Goal: Task Accomplishment & Management: Use online tool/utility

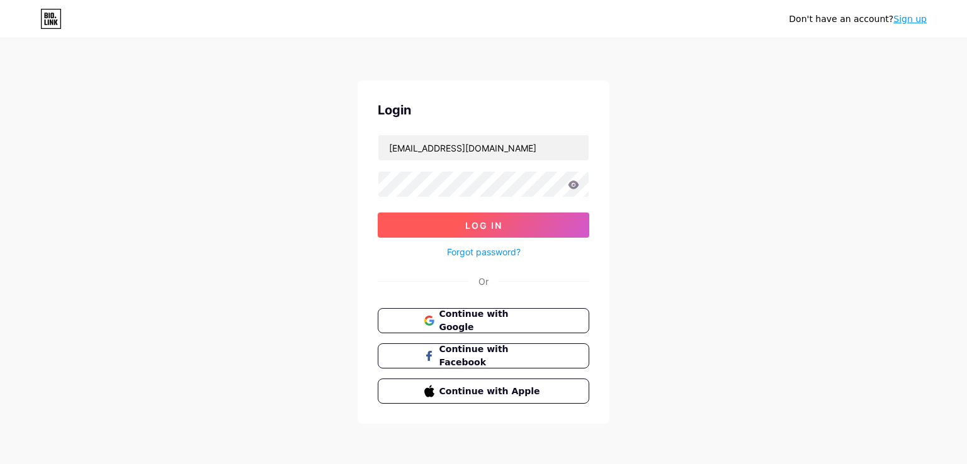
click at [494, 227] on span "Log In" at bounding box center [483, 225] width 37 height 11
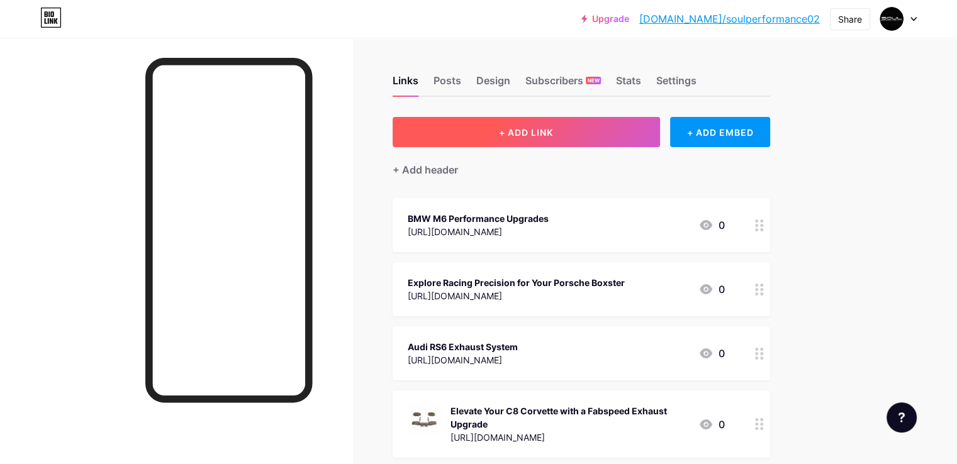
click at [553, 134] on span "+ ADD LINK" at bounding box center [526, 132] width 54 height 11
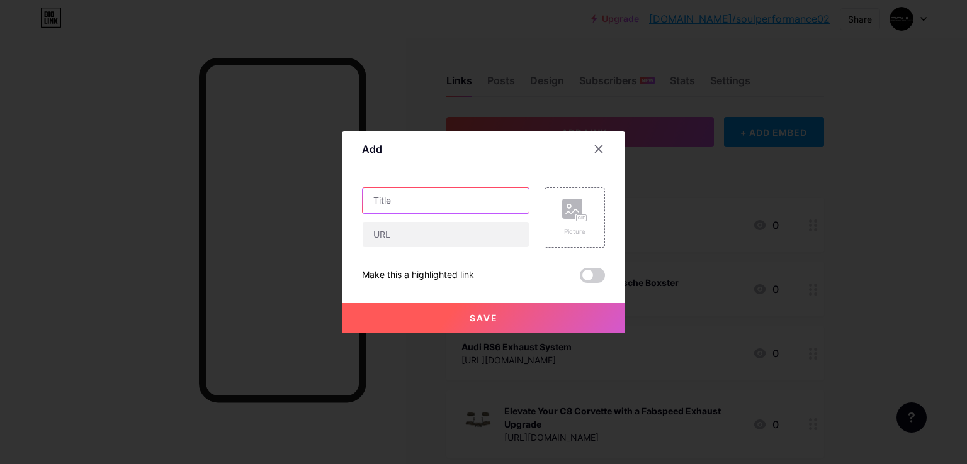
click at [405, 192] on input "text" at bounding box center [446, 200] width 166 height 25
paste input "auto parts online retailers"
click at [371, 198] on input "auto parts online retailers" at bounding box center [446, 200] width 166 height 25
click at [393, 200] on input "Auto parts online retailers" at bounding box center [446, 200] width 166 height 25
type input "Auto Parts Online Retailers"
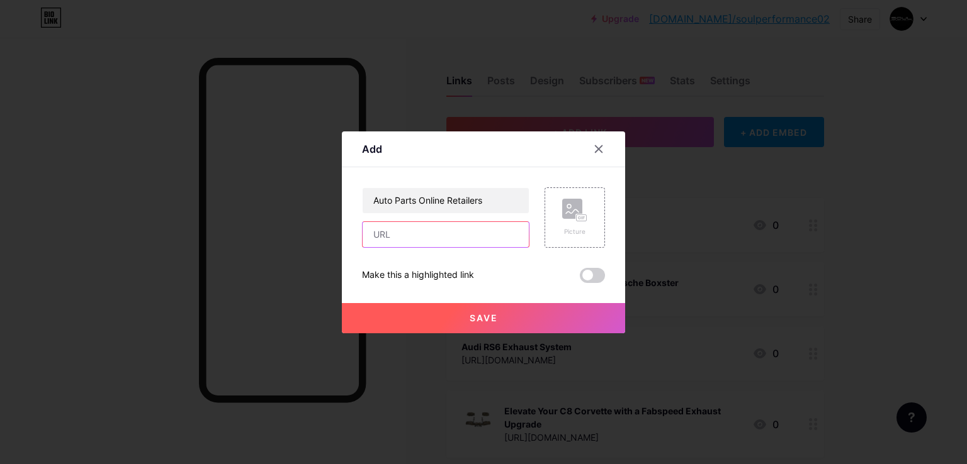
click at [374, 231] on input "text" at bounding box center [446, 234] width 166 height 25
paste input "[URL][DOMAIN_NAME]"
type input "[URL][DOMAIN_NAME]"
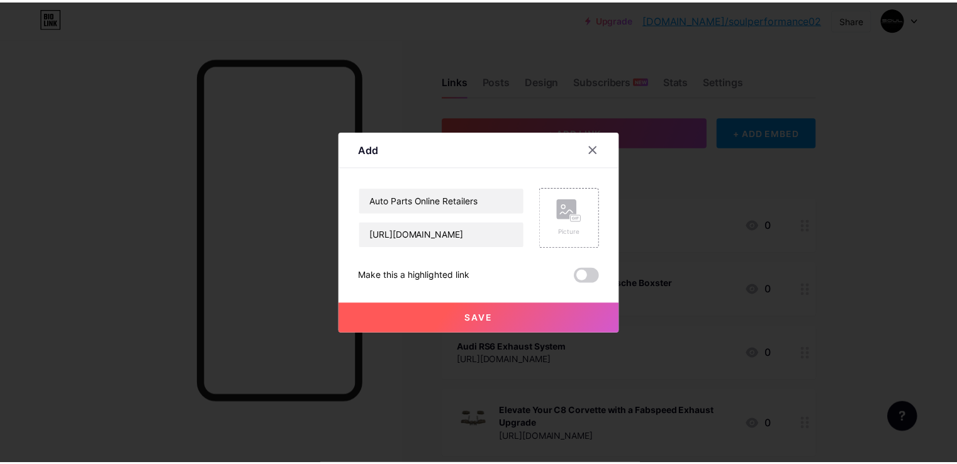
scroll to position [0, 0]
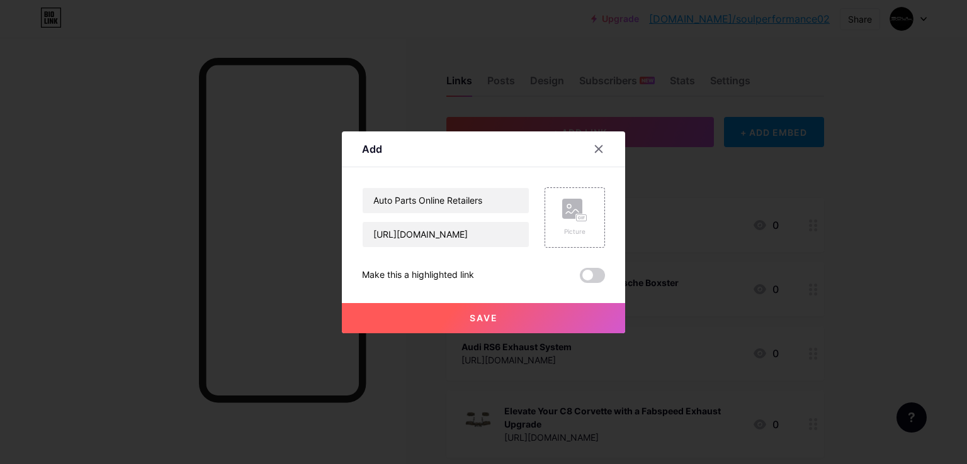
click at [443, 318] on button "Save" at bounding box center [483, 318] width 283 height 30
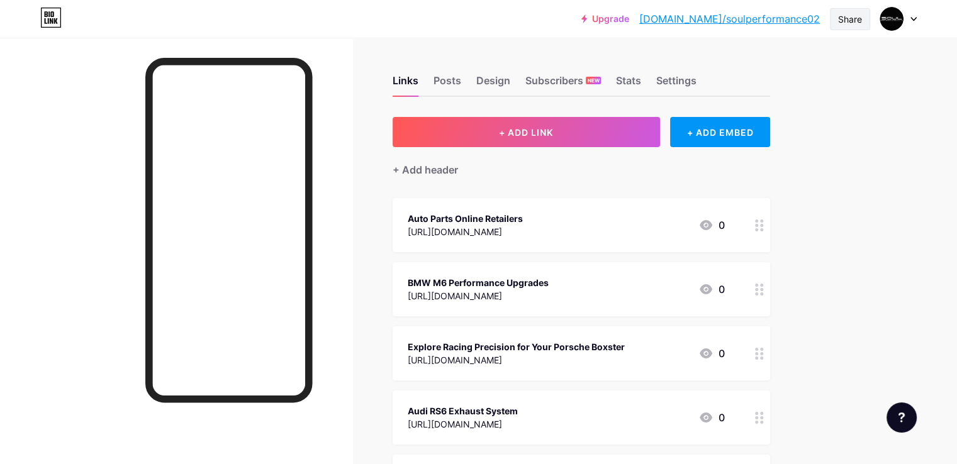
click at [848, 21] on div "Share" at bounding box center [850, 19] width 24 height 13
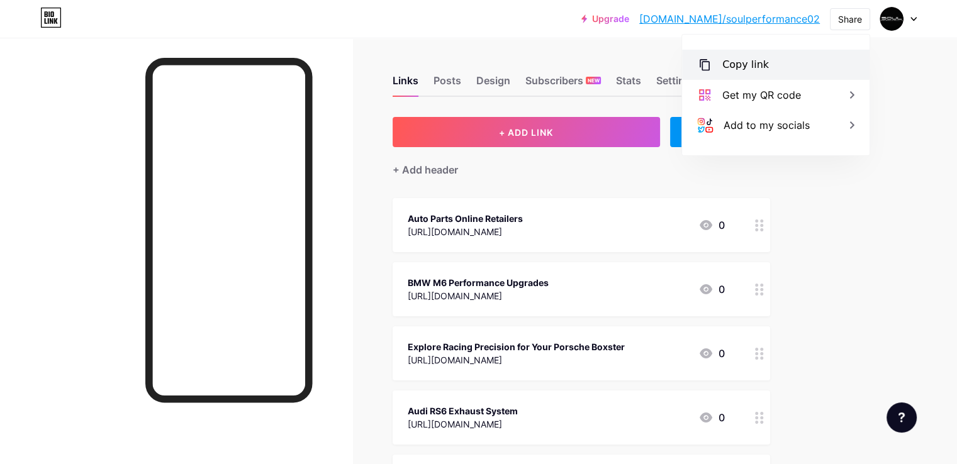
click at [773, 76] on div "Copy link" at bounding box center [776, 65] width 188 height 30
